Goal: Find specific page/section: Find specific page/section

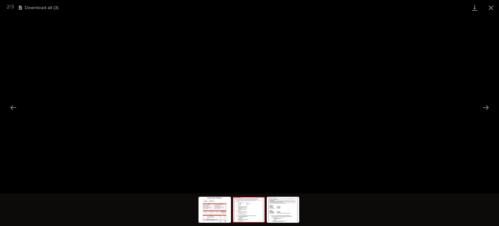
scroll to position [16, 0]
click at [488, 5] on button "Close gallery" at bounding box center [490, 7] width 16 height 15
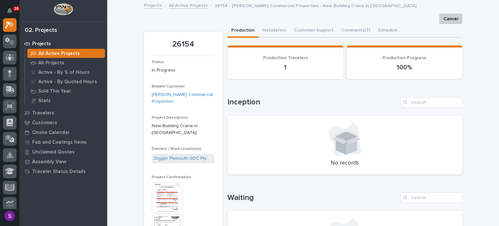
click at [57, 54] on p "All Active Projects" at bounding box center [59, 54] width 42 height 6
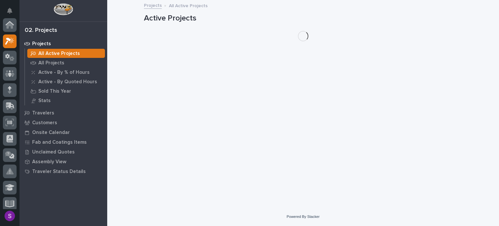
scroll to position [16, 0]
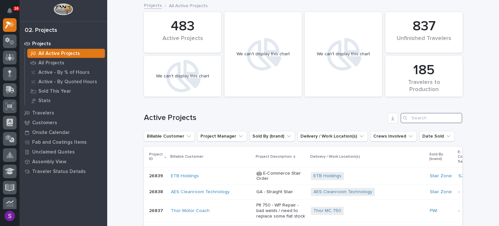
click at [414, 118] on input "Search" at bounding box center [431, 118] width 62 height 10
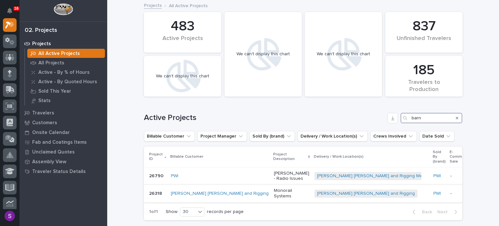
type input "barn"
click at [335, 197] on div "[PERSON_NAME] [PERSON_NAME] and Rigging + 0" at bounding box center [371, 193] width 114 height 13
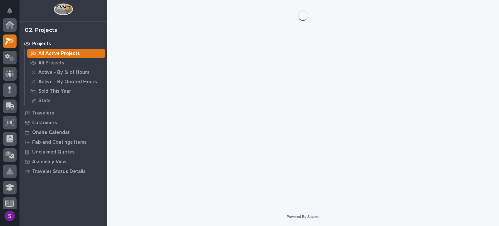
scroll to position [16, 0]
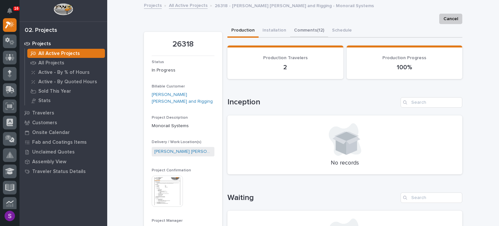
click at [304, 28] on button "Comments (12)" at bounding box center [309, 31] width 38 height 14
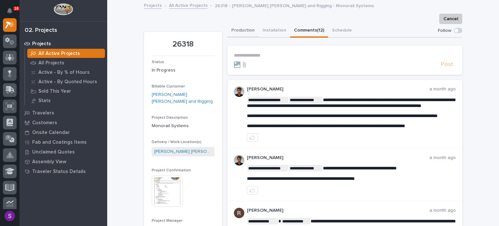
click at [249, 29] on button "Production" at bounding box center [242, 31] width 31 height 14
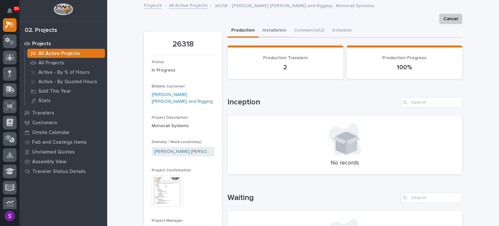
click at [270, 29] on button "Installation" at bounding box center [273, 31] width 31 height 14
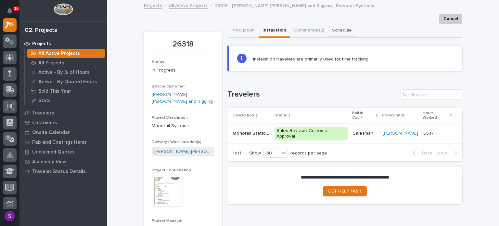
click at [348, 32] on button "Schedule" at bounding box center [342, 31] width 28 height 14
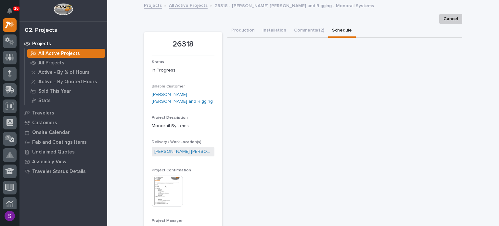
click at [328, 27] on button "Schedule" at bounding box center [342, 31] width 28 height 14
click at [239, 28] on button "Production" at bounding box center [242, 31] width 31 height 14
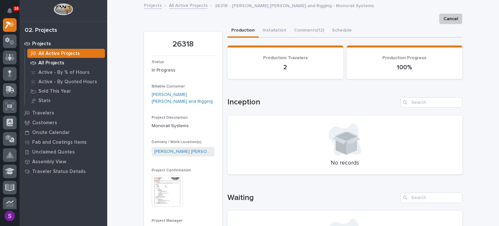
click at [48, 61] on p "All Projects" at bounding box center [51, 63] width 26 height 6
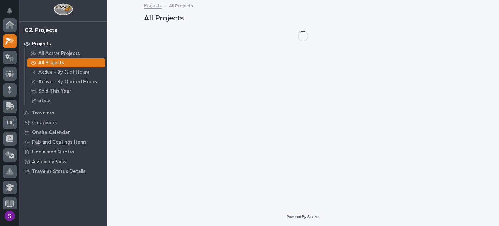
scroll to position [16, 0]
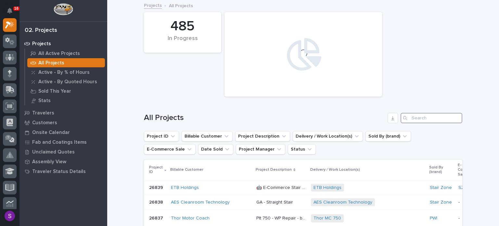
click at [424, 117] on input "Search" at bounding box center [431, 118] width 62 height 10
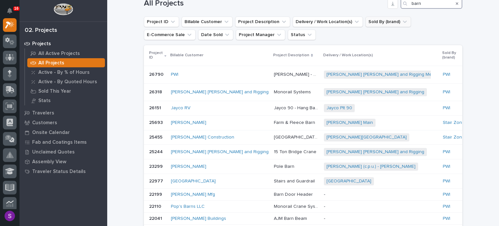
scroll to position [61, 0]
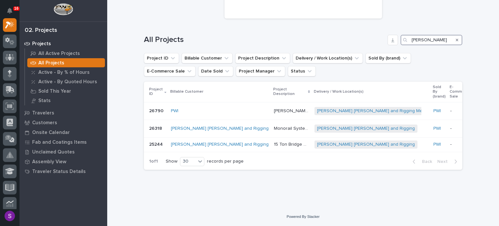
scroll to position [82, 0]
type input "[PERSON_NAME]"
